Goal: Task Accomplishment & Management: Manage account settings

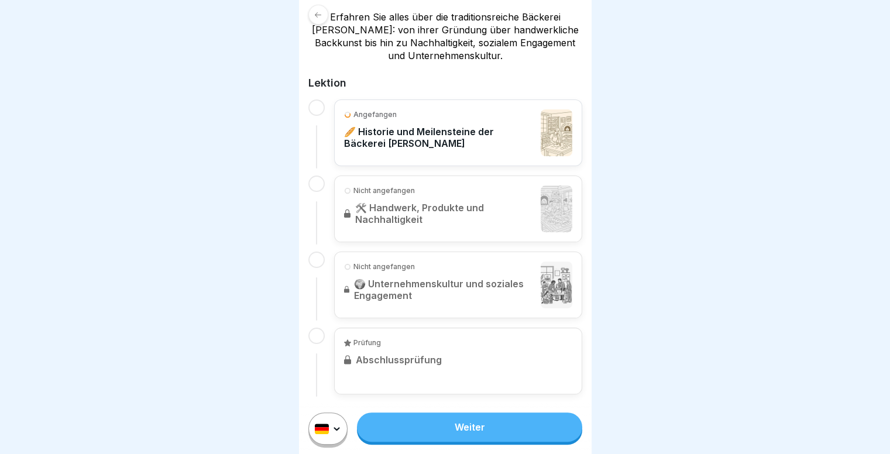
click at [670, 80] on div at bounding box center [445, 227] width 890 height 454
click at [647, 214] on div at bounding box center [445, 227] width 890 height 454
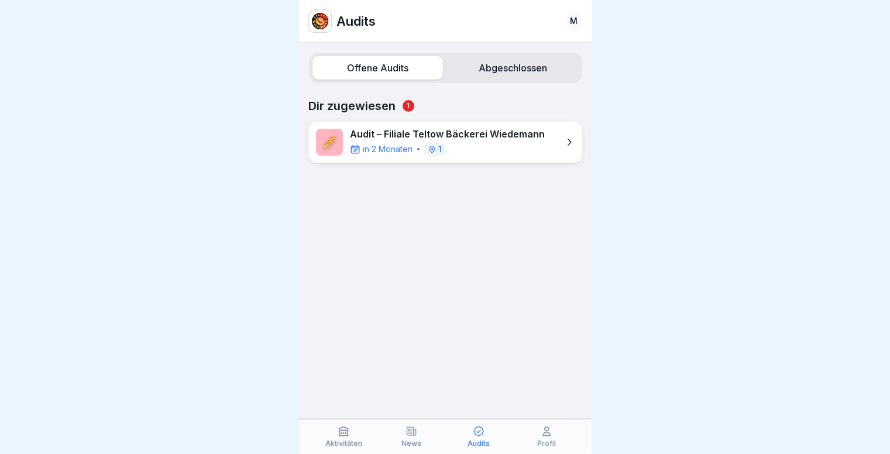
scroll to position [9, 0]
click at [550, 142] on div "🥖 Audit – Filiale Teltow Bäckerei Wiedemann in 2 Monaten 1" at bounding box center [445, 142] width 274 height 42
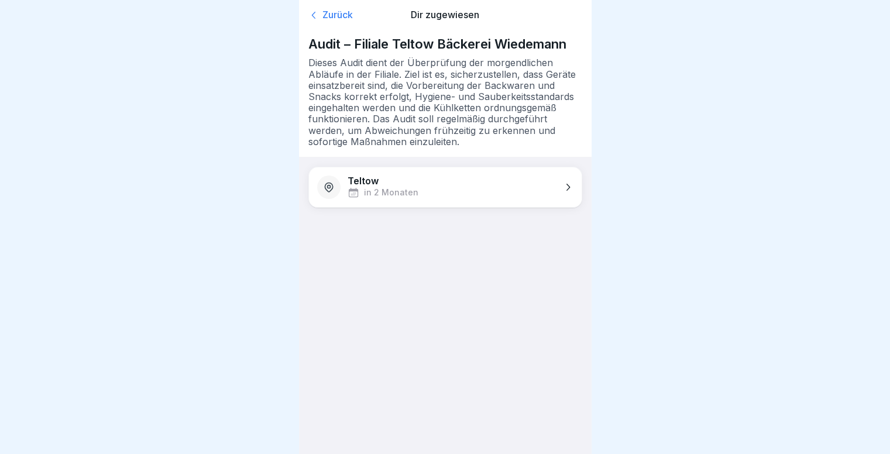
click at [438, 189] on div "Teltow in 2 Monaten" at bounding box center [445, 187] width 273 height 40
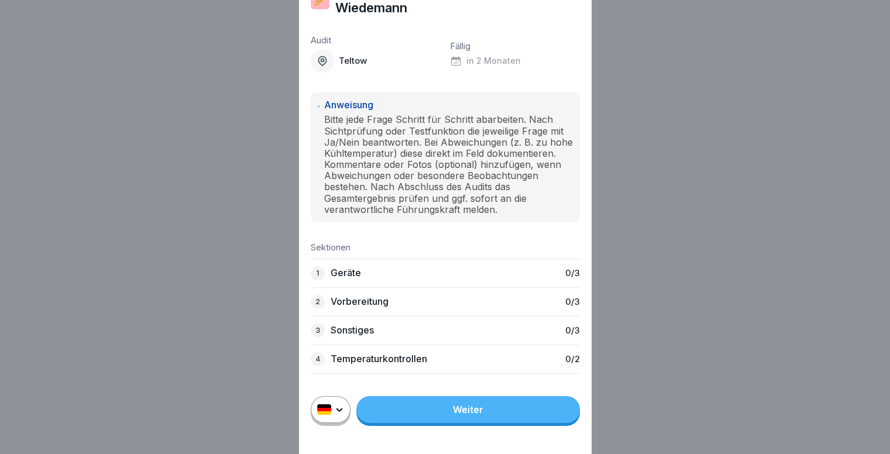
scroll to position [9, 0]
click at [424, 423] on link "Weiter" at bounding box center [468, 409] width 224 height 27
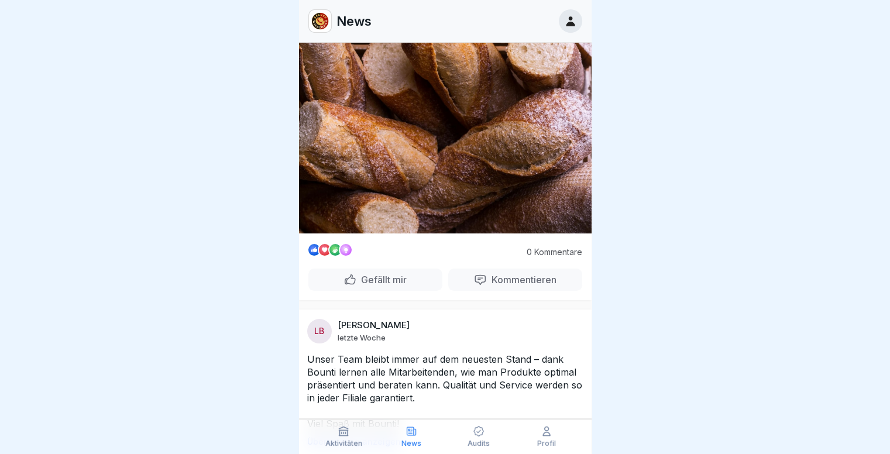
scroll to position [293, 0]
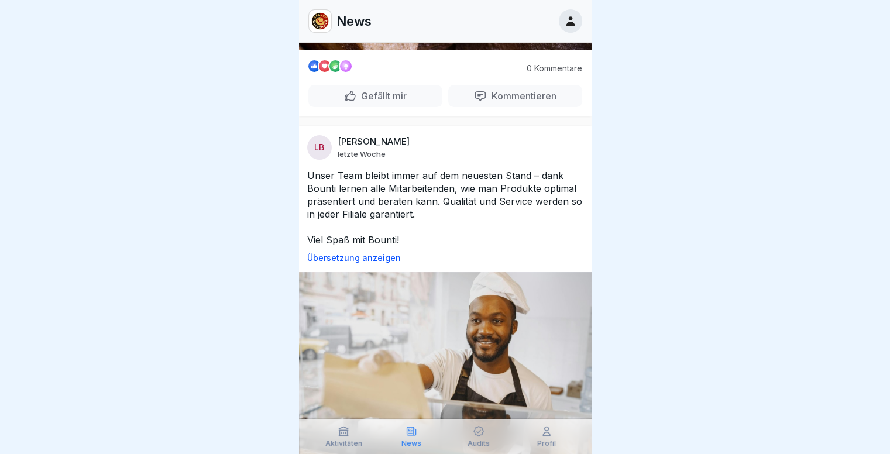
click at [368, 91] on p "Gefällt mir" at bounding box center [381, 96] width 50 height 12
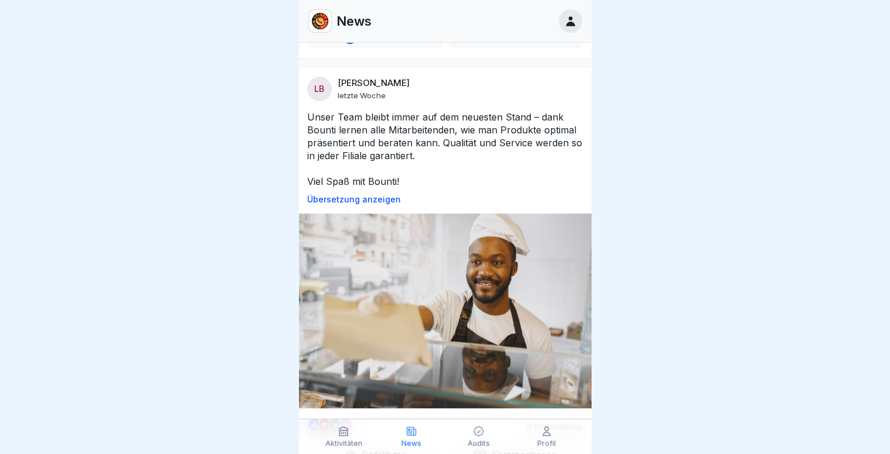
scroll to position [433, 0]
